Goal: Transaction & Acquisition: Purchase product/service

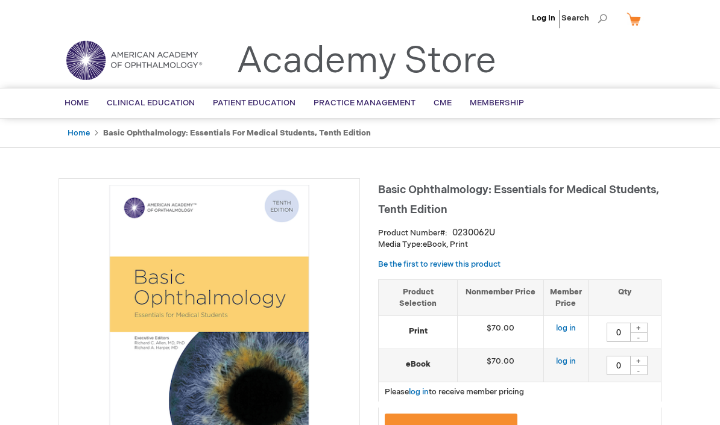
click at [86, 129] on link "Home" at bounding box center [78, 133] width 22 height 10
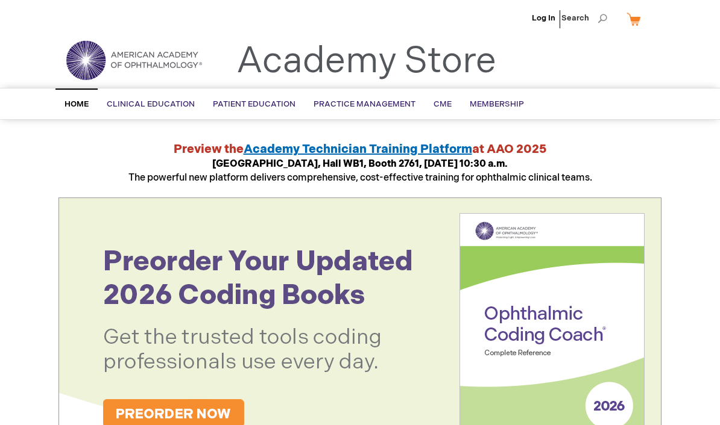
click at [0, 0] on span "Uveitis" at bounding box center [0, 0] width 0 height 0
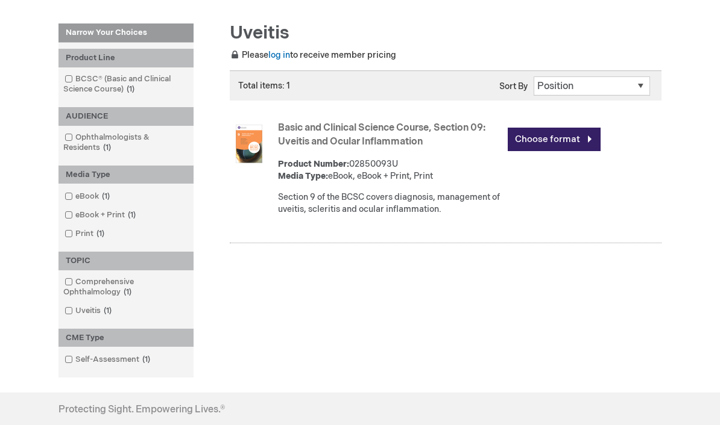
scroll to position [157, 0]
click at [594, 138] on link "Choose format" at bounding box center [553, 139] width 93 height 24
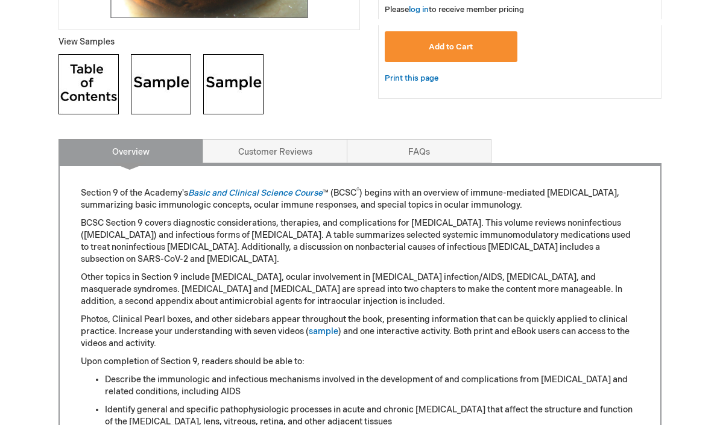
scroll to position [454, 0]
